Goal: Task Accomplishment & Management: Complete application form

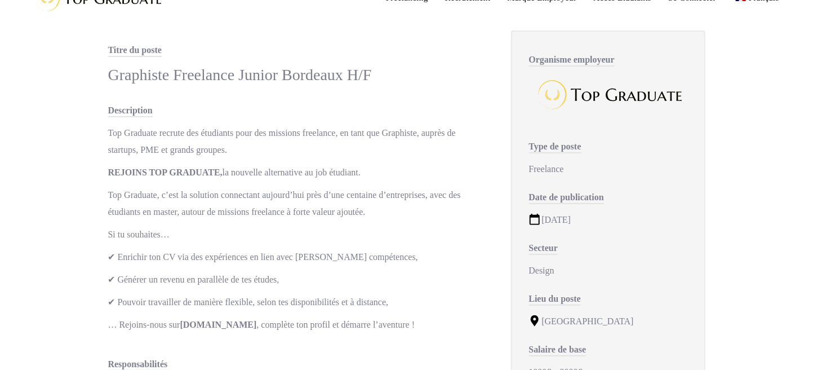
scroll to position [56, 0]
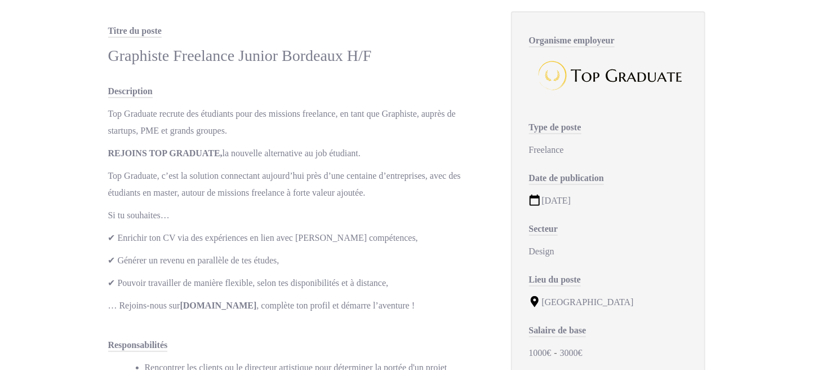
drag, startPoint x: 546, startPoint y: 202, endPoint x: 600, endPoint y: 195, distance: 54.5
click at [600, 195] on div "12/01/2023" at bounding box center [608, 200] width 158 height 17
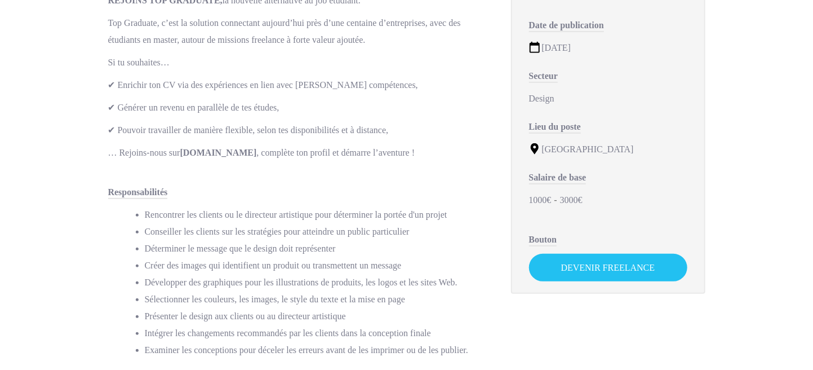
scroll to position [225, 0]
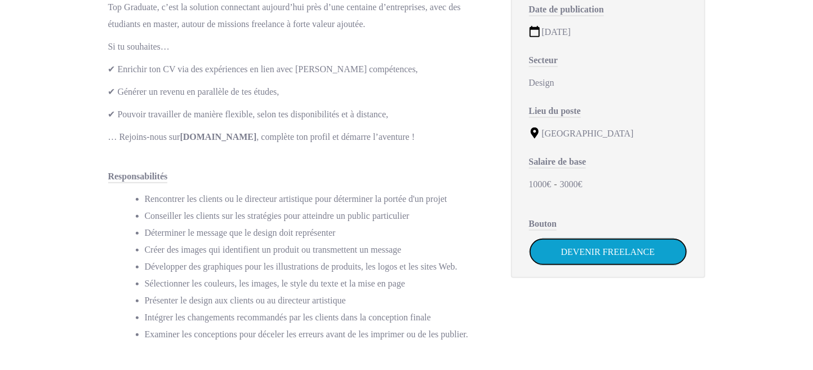
click at [643, 251] on link "Devenir Freelance" at bounding box center [608, 252] width 158 height 28
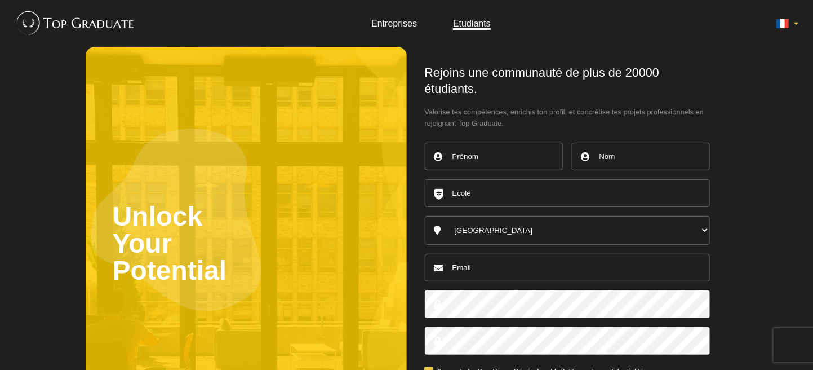
click at [399, 25] on link "Entreprises" at bounding box center [394, 24] width 46 height 10
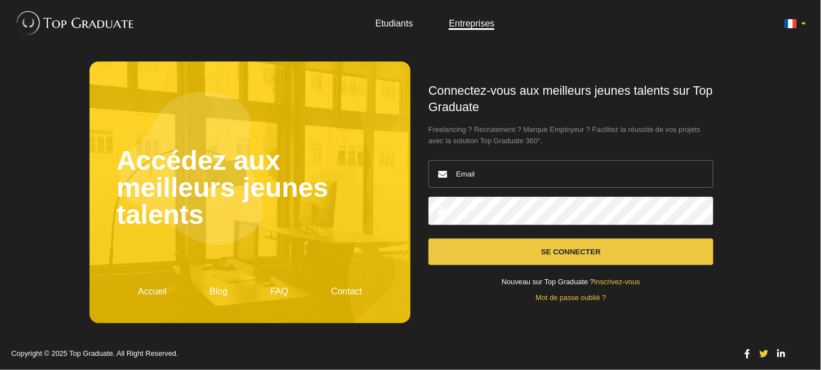
click at [397, 23] on link "Etudiants" at bounding box center [395, 24] width 38 height 10
